Goal: Task Accomplishment & Management: Complete application form

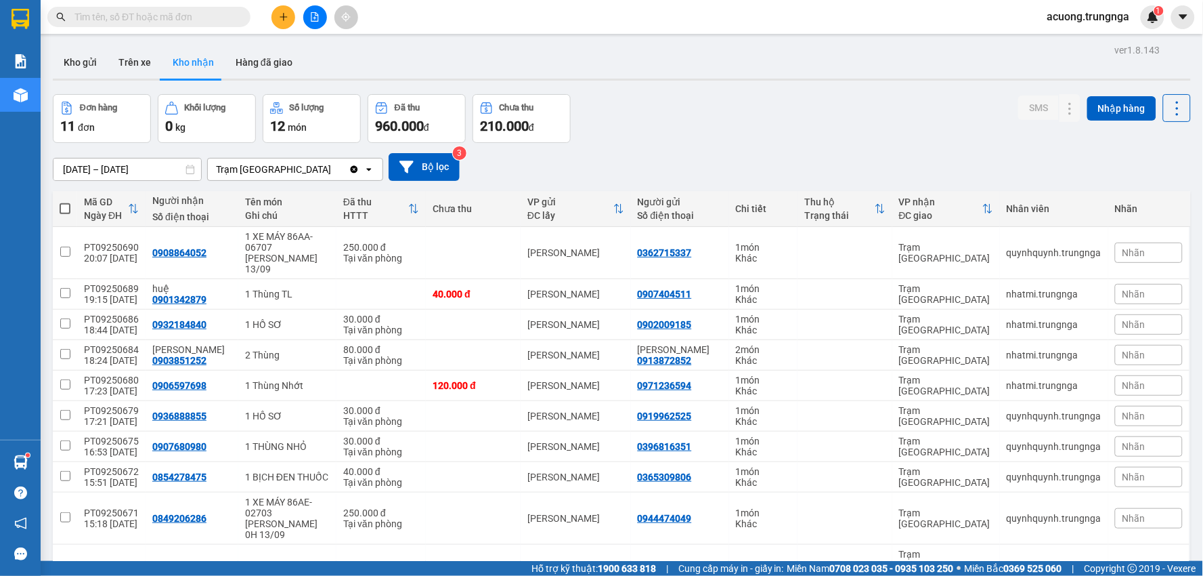
drag, startPoint x: 1155, startPoint y: 344, endPoint x: 1156, endPoint y: 301, distance: 42.7
click at [1155, 318] on tbody "PT09250690 20:07 [DATE] 0908864052 1 XE MÁY 86AA-06707 [GEOGRAPHIC_DATA] 13/09 …" at bounding box center [622, 422] width 1138 height 391
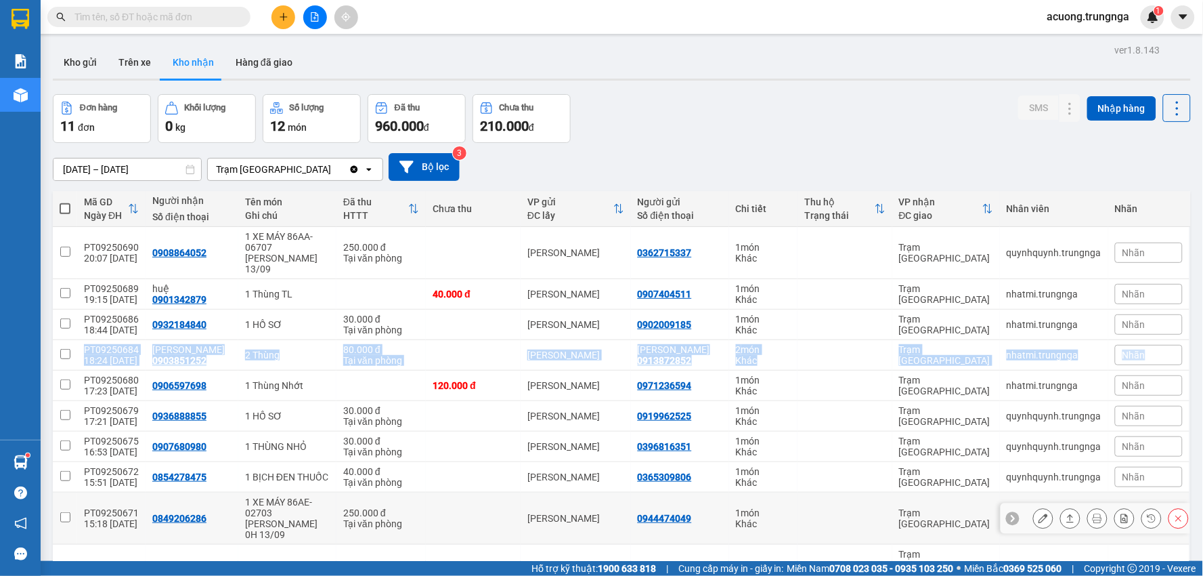
scroll to position [71, 0]
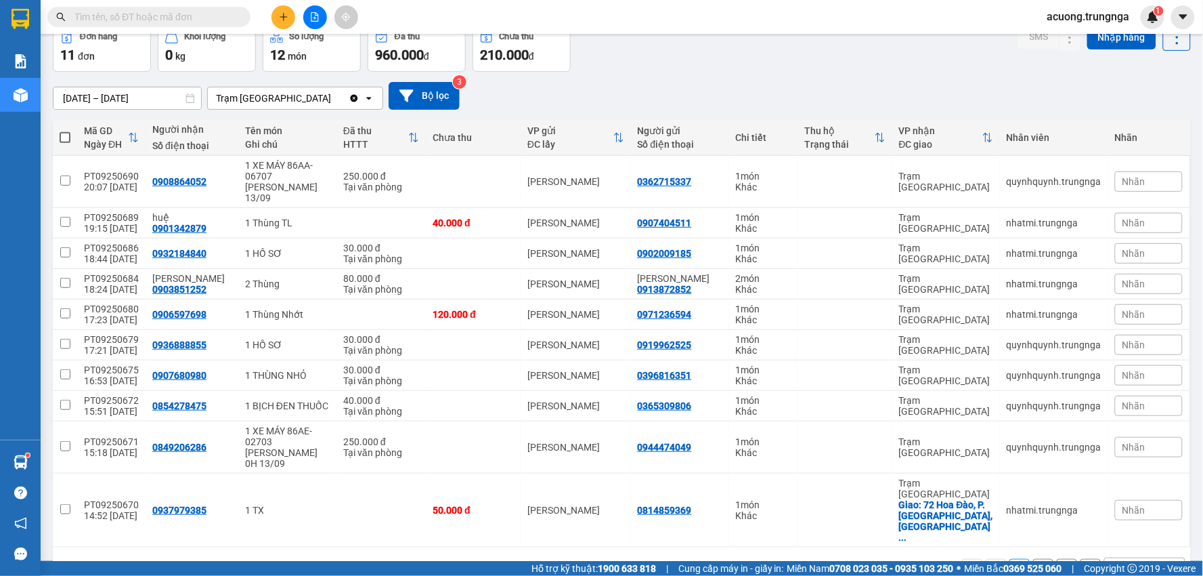
click at [727, 102] on div "[DATE] – [DATE] Press the down arrow key to interact with the calendar and sele…" at bounding box center [622, 96] width 1138 height 28
click at [286, 16] on icon "plus" at bounding box center [283, 16] width 9 height 9
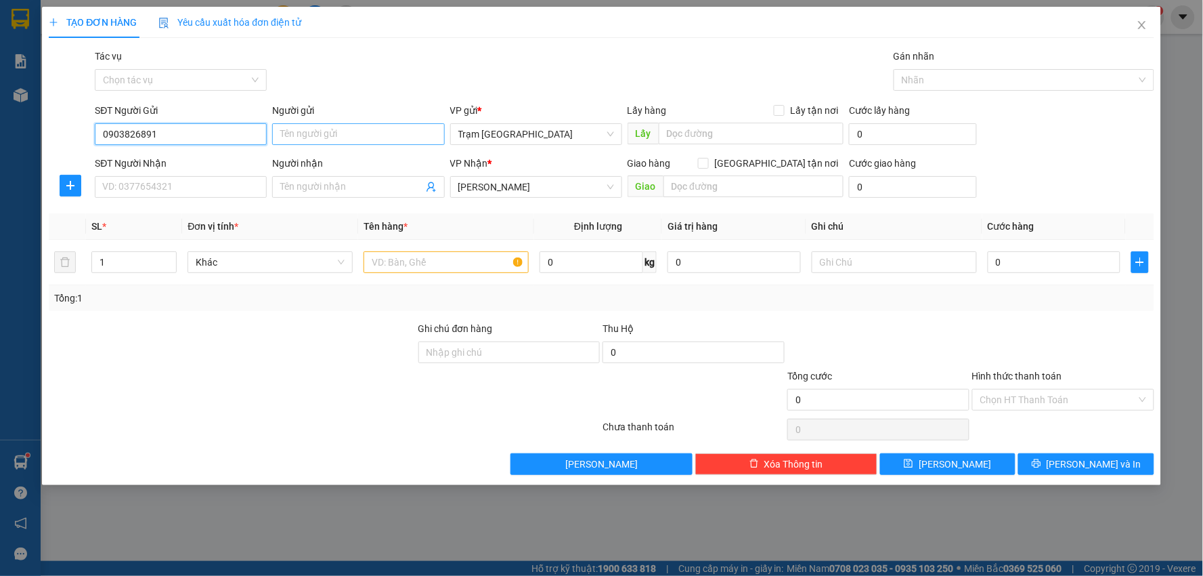
type input "0903826891"
click at [369, 136] on input "Người gửi" at bounding box center [358, 134] width 172 height 22
type input "B"
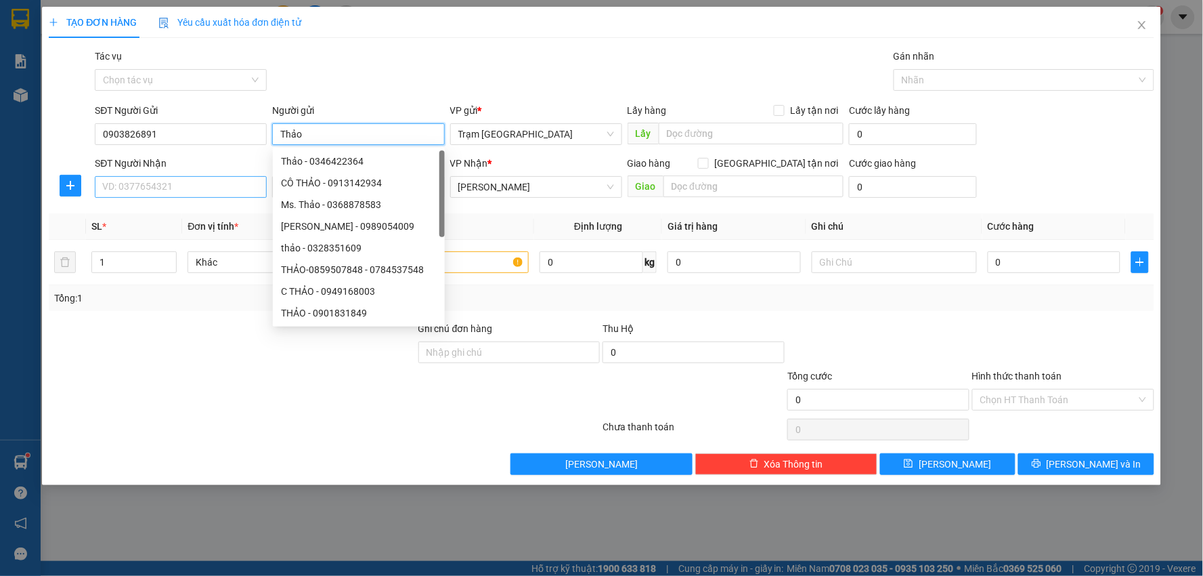
type input "Thảo"
click at [144, 181] on input "SĐT Người Nhận" at bounding box center [181, 187] width 172 height 22
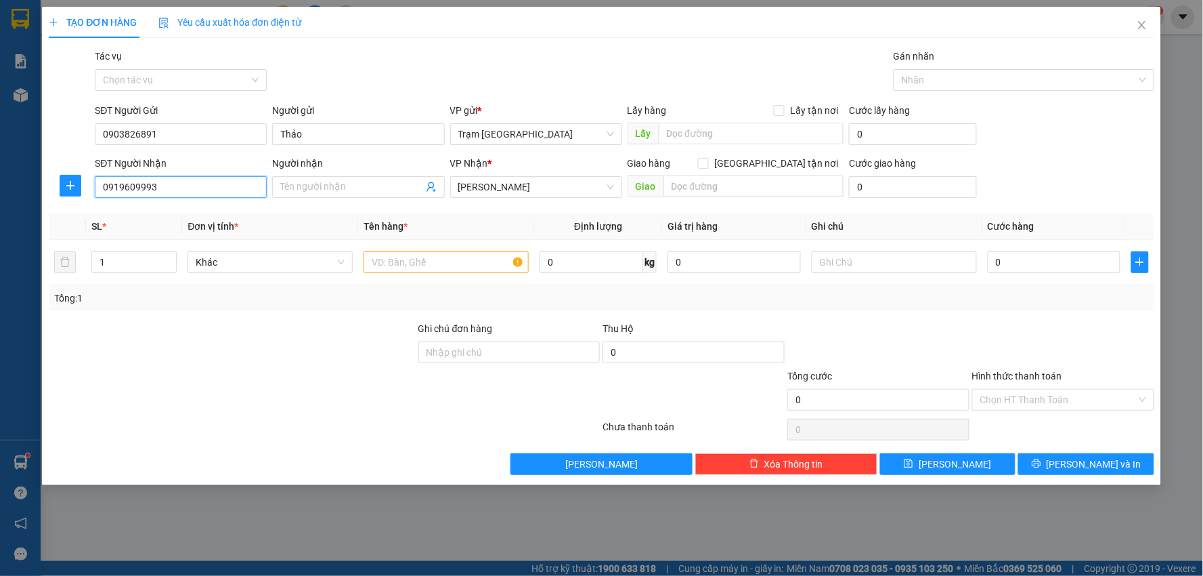
type input "0919609993"
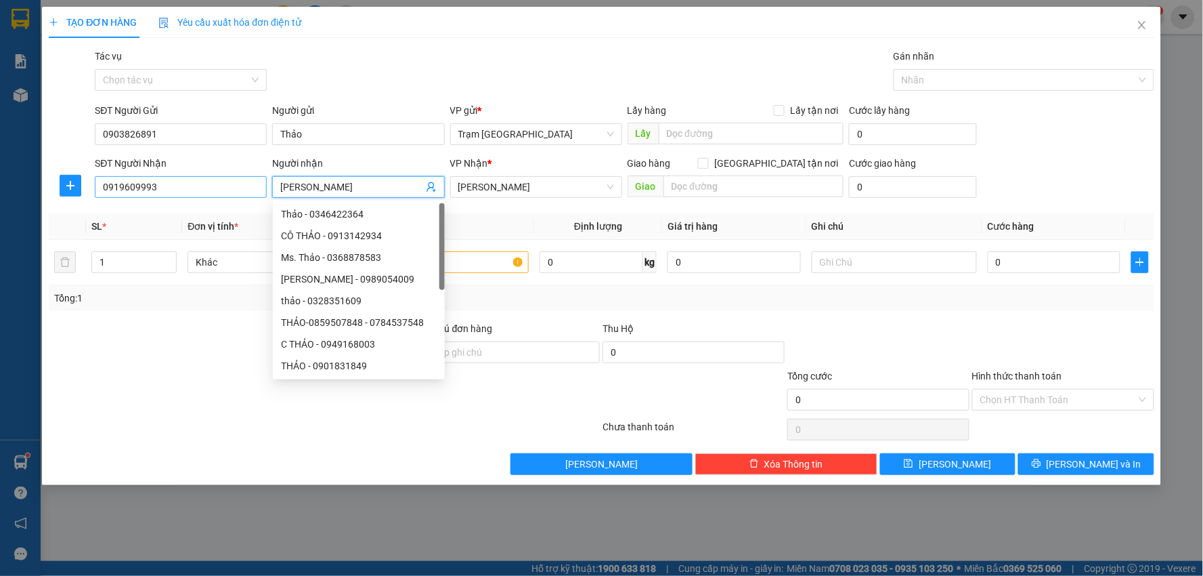
type input "[PERSON_NAME]"
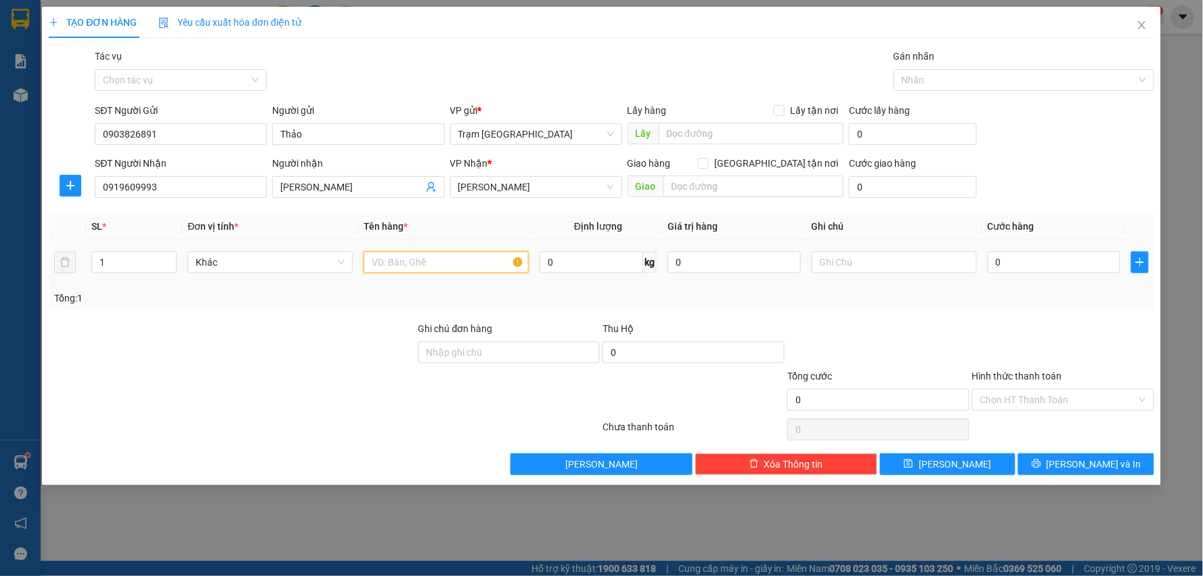
click at [404, 265] on input "text" at bounding box center [446, 262] width 165 height 22
type input "túi xanh (hộp lớn)"
type input "2"
type input "003"
type input "3"
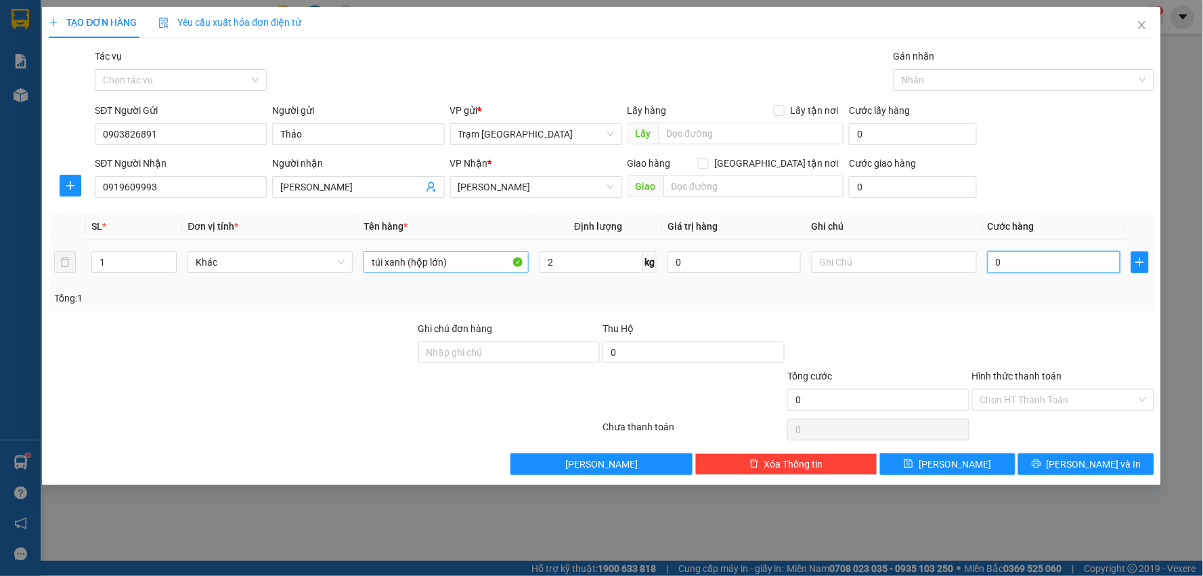
type input "3"
type input "0.030"
type input "30"
type input "30.000"
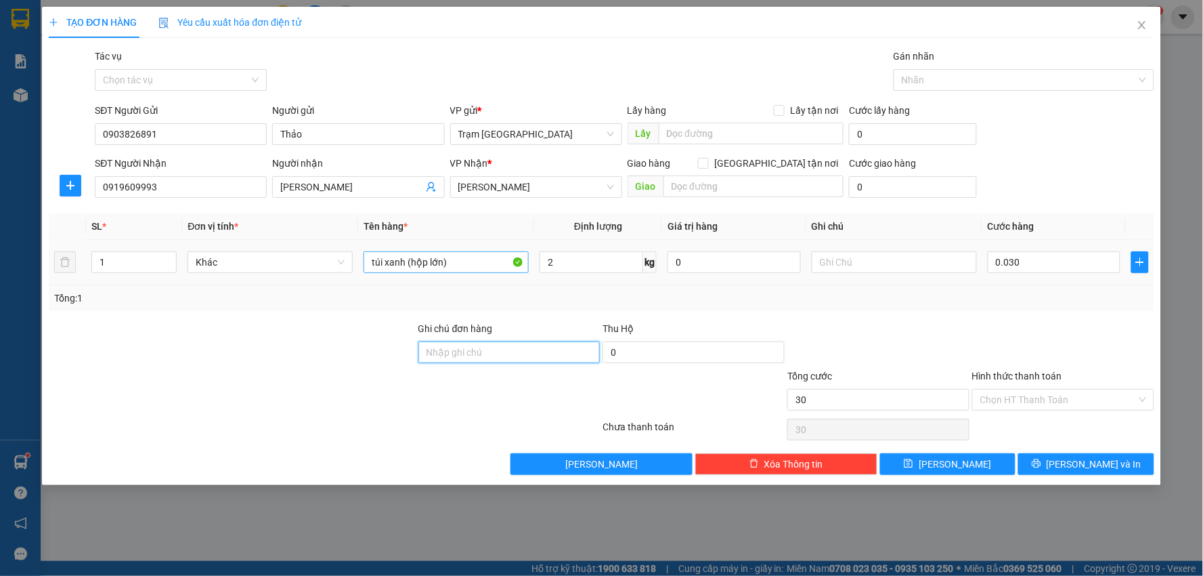
type input "30.000"
click at [1030, 402] on input "Hình thức thanh toán" at bounding box center [1058, 399] width 156 height 20
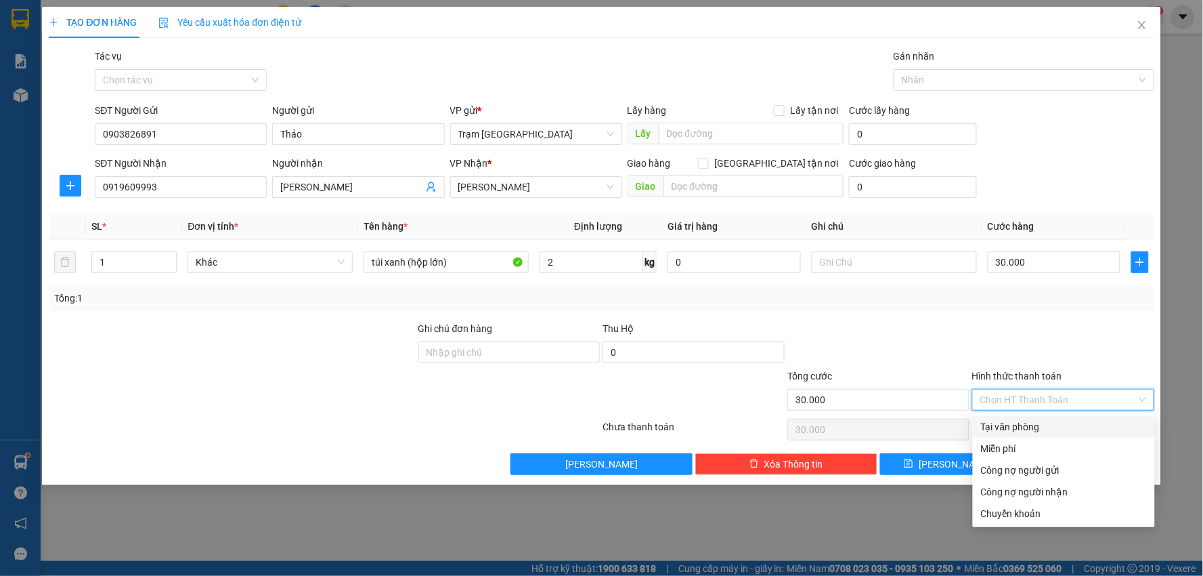
click at [1039, 423] on div "Tại văn phòng" at bounding box center [1064, 426] width 166 height 15
type input "0"
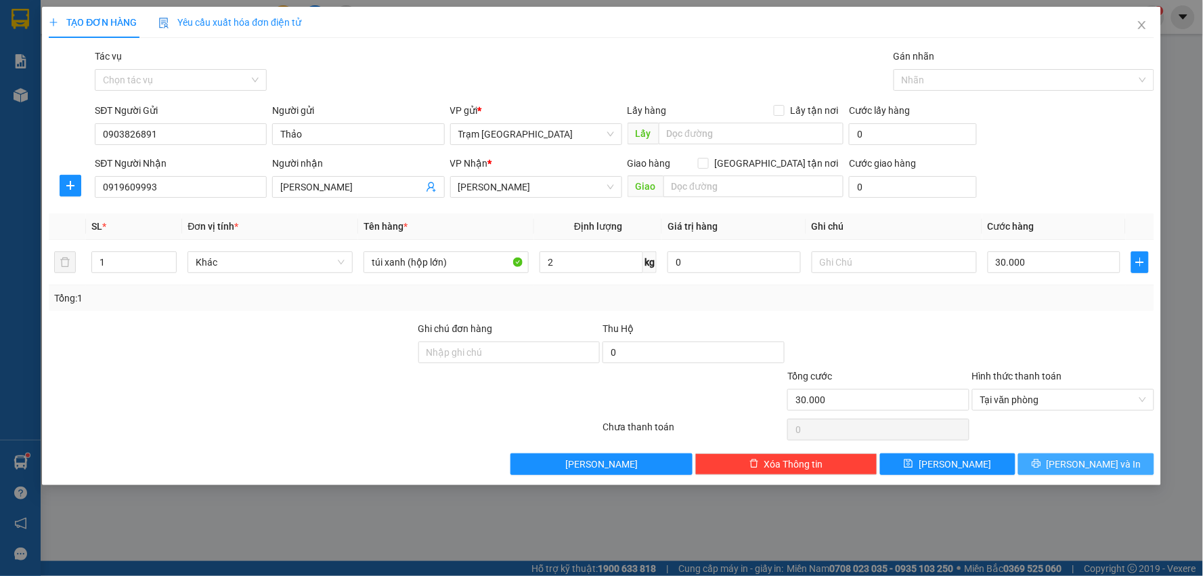
click at [1041, 461] on icon "printer" at bounding box center [1036, 463] width 9 height 9
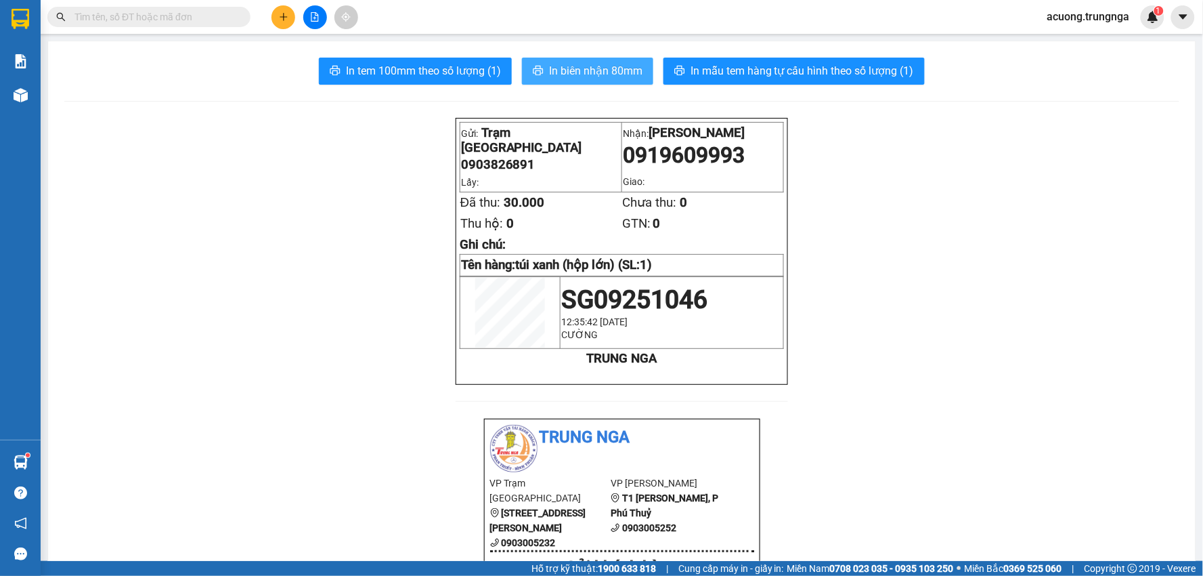
click at [573, 66] on span "In biên nhận 80mm" at bounding box center [595, 70] width 93 height 17
